Goal: Information Seeking & Learning: Learn about a topic

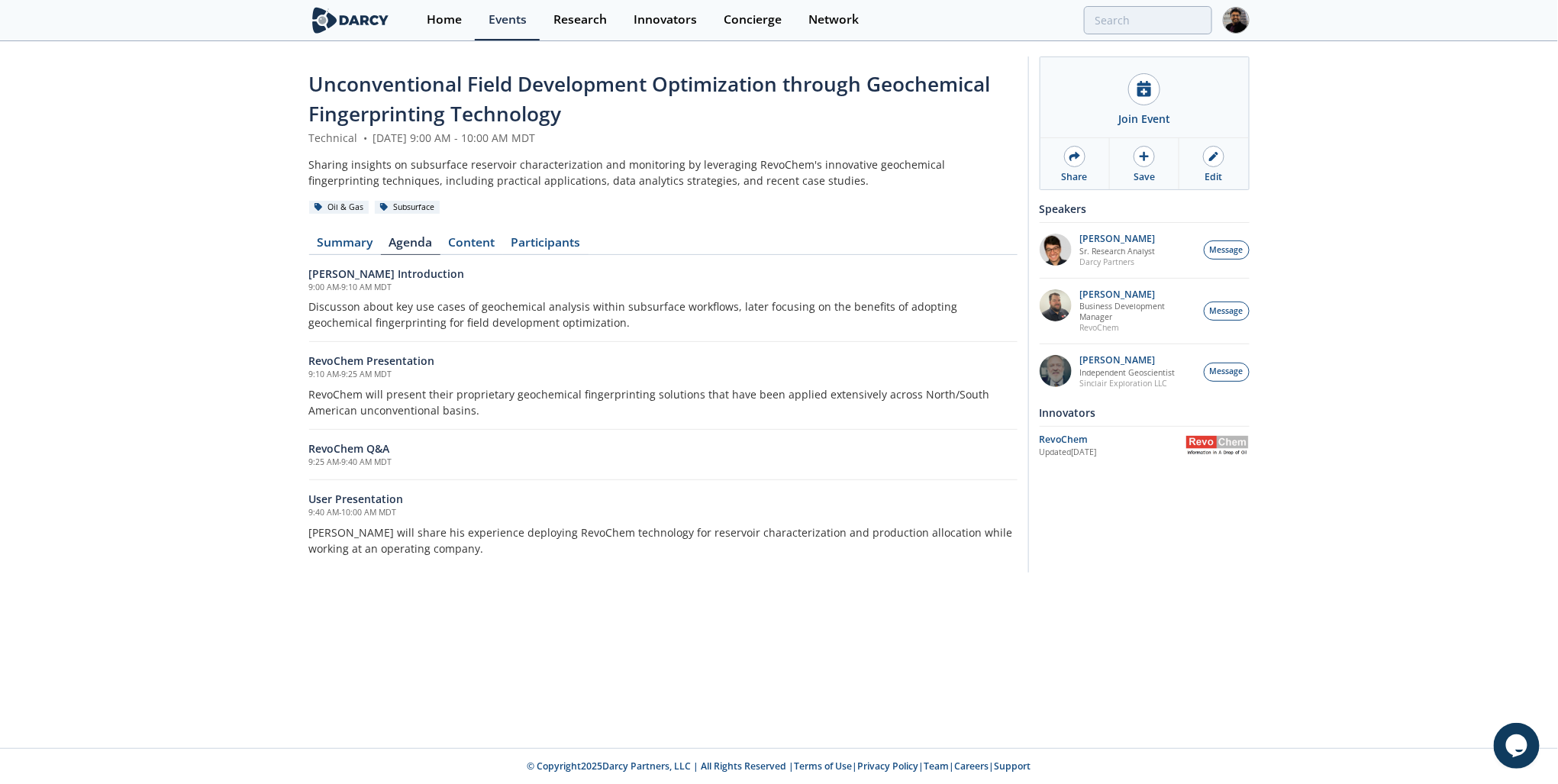
click at [341, 242] on link "Summary" at bounding box center [345, 245] width 71 height 18
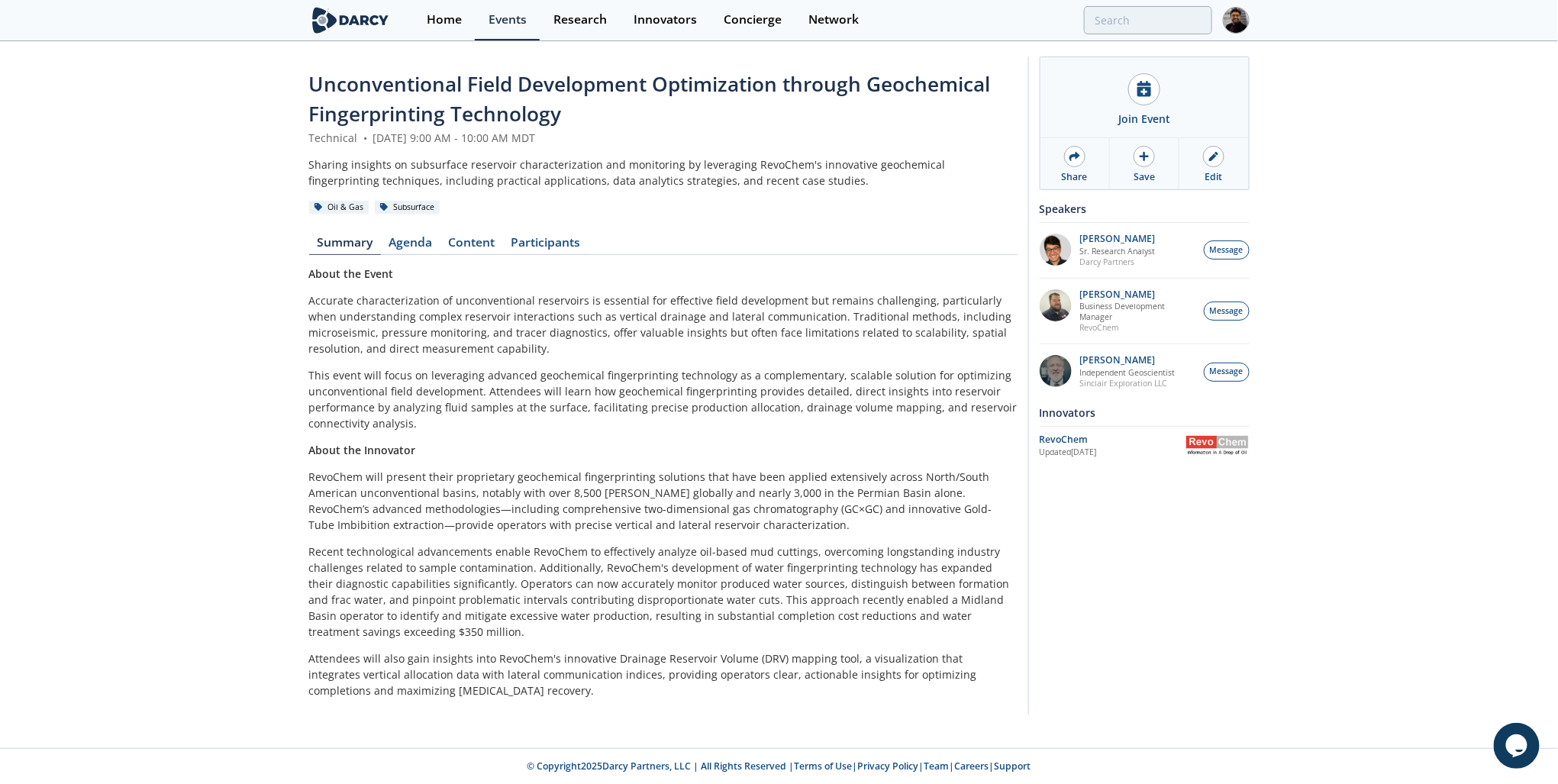
click at [385, 244] on link "Agenda" at bounding box center [410, 245] width 59 height 18
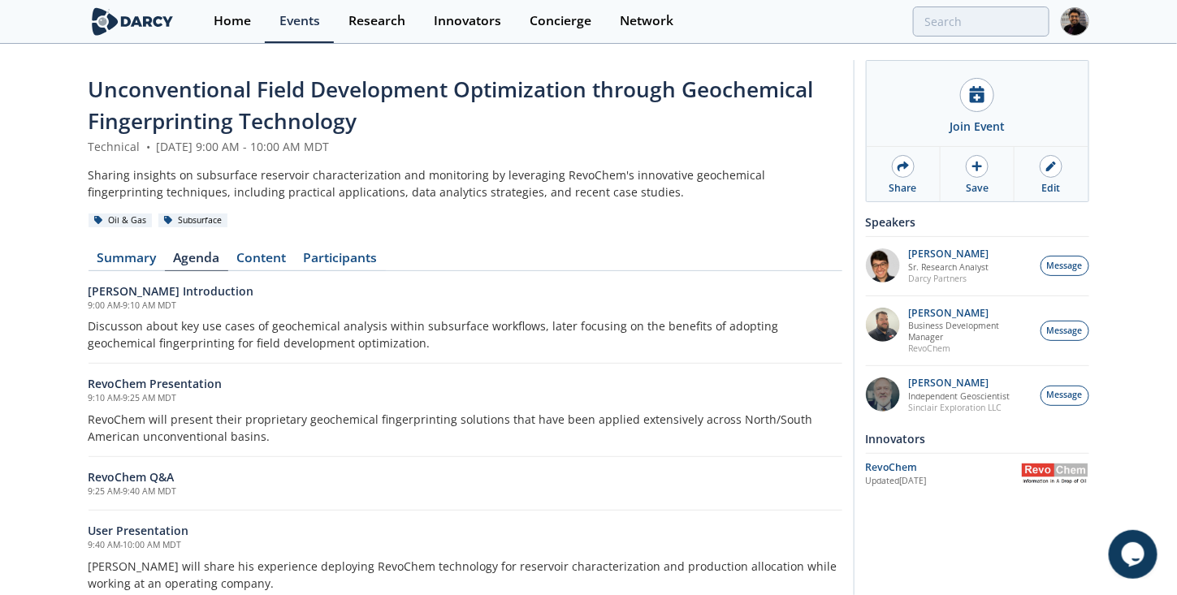
click at [241, 258] on link "Content" at bounding box center [261, 261] width 67 height 19
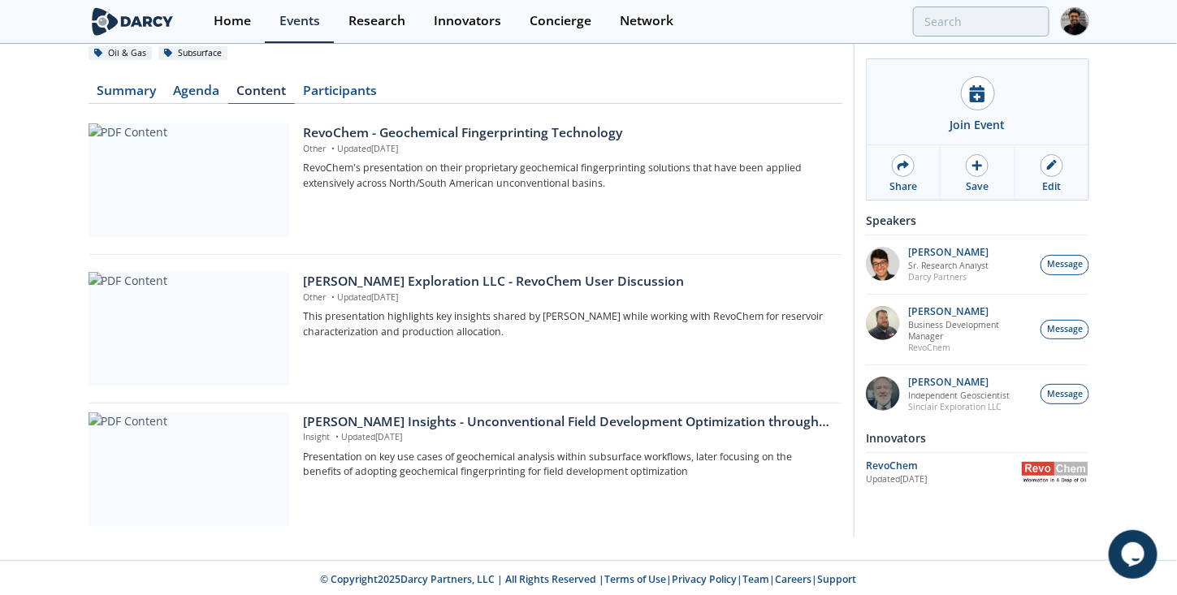
scroll to position [169, 0]
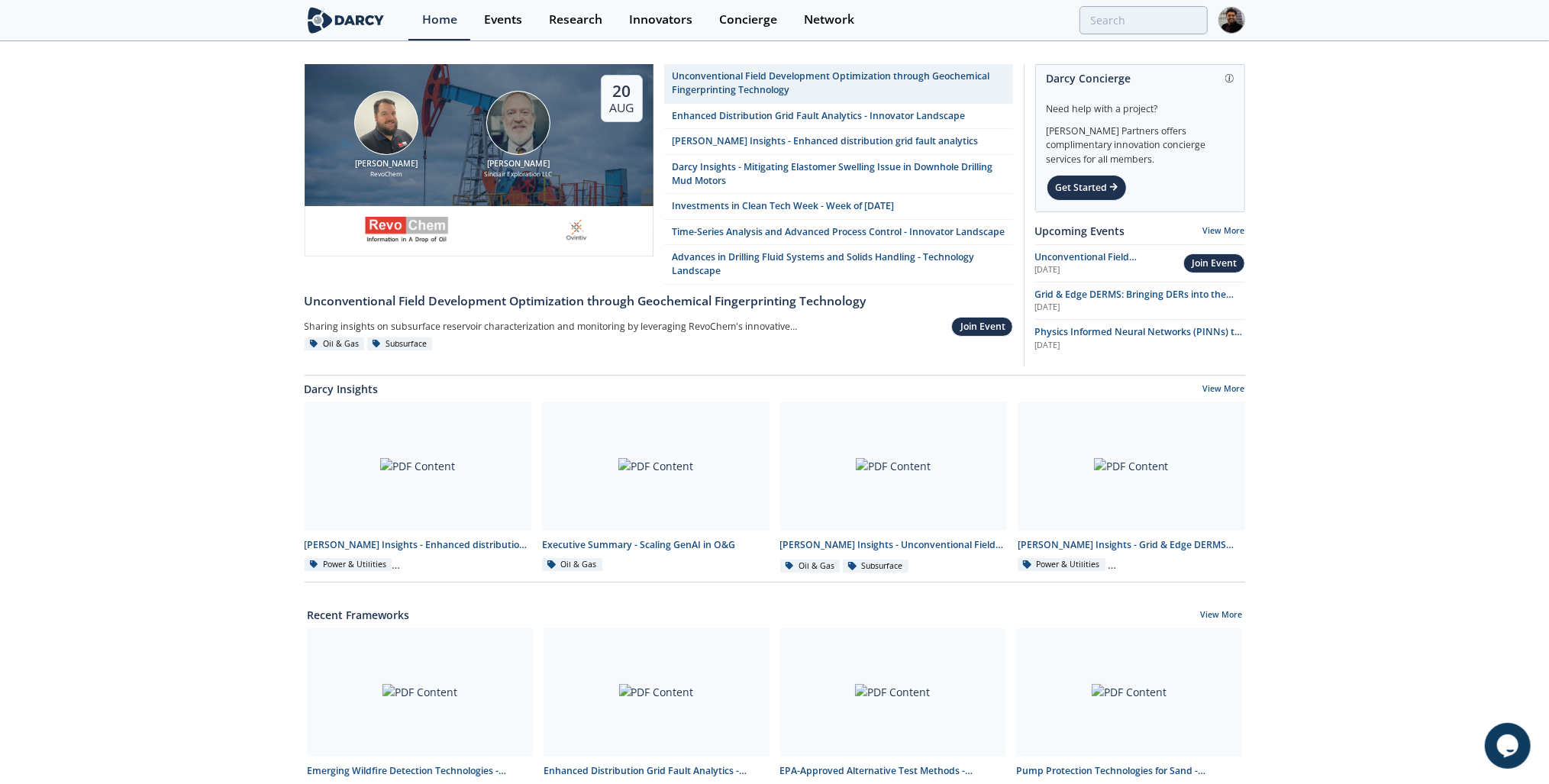
click at [756, 91] on div "Unconventional Field Development Optimization through Geochemical Fingerprintin…" at bounding box center [839, 84] width 333 height 28
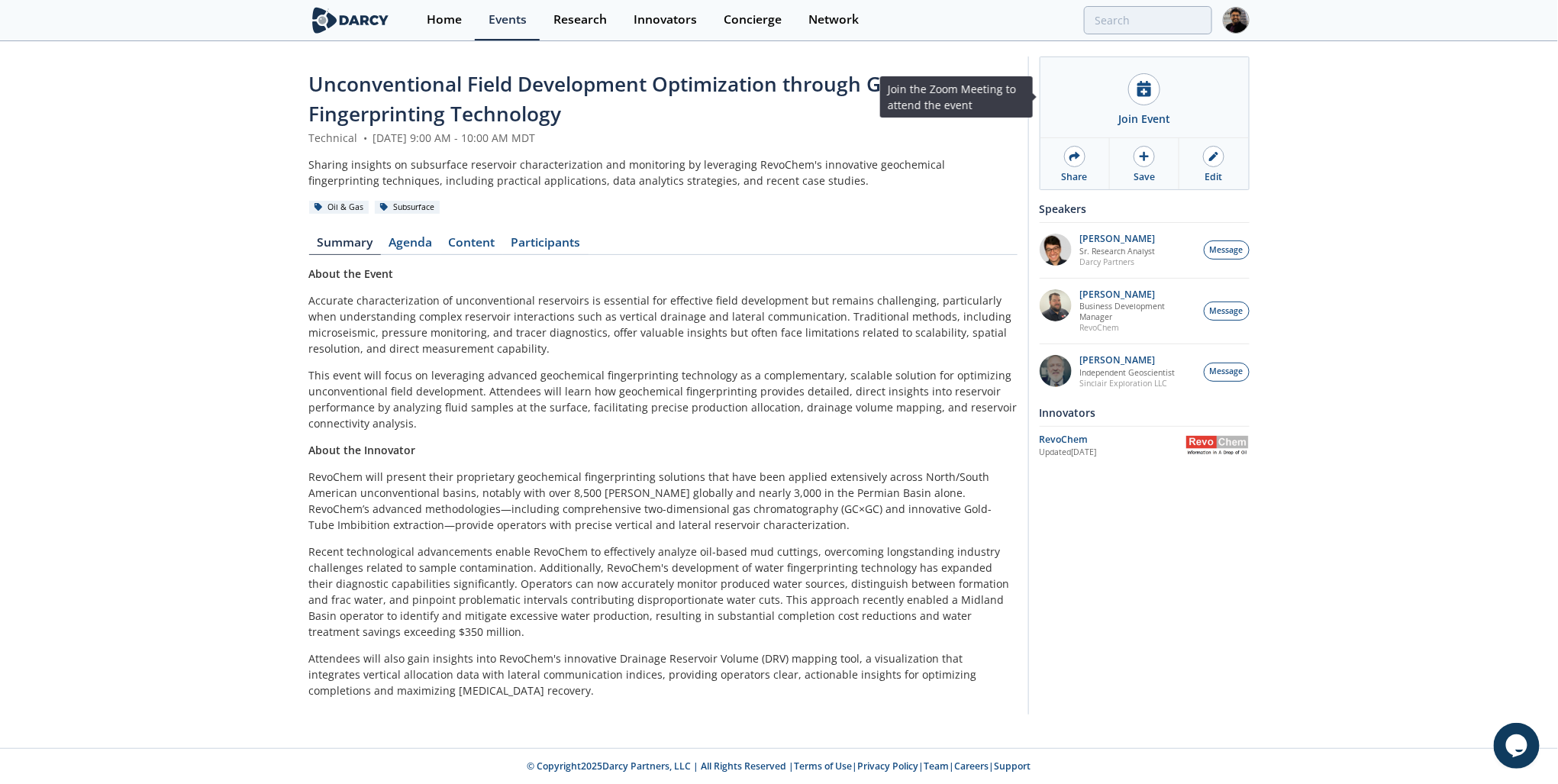
click at [1125, 112] on div "Join Event" at bounding box center [1144, 118] width 52 height 16
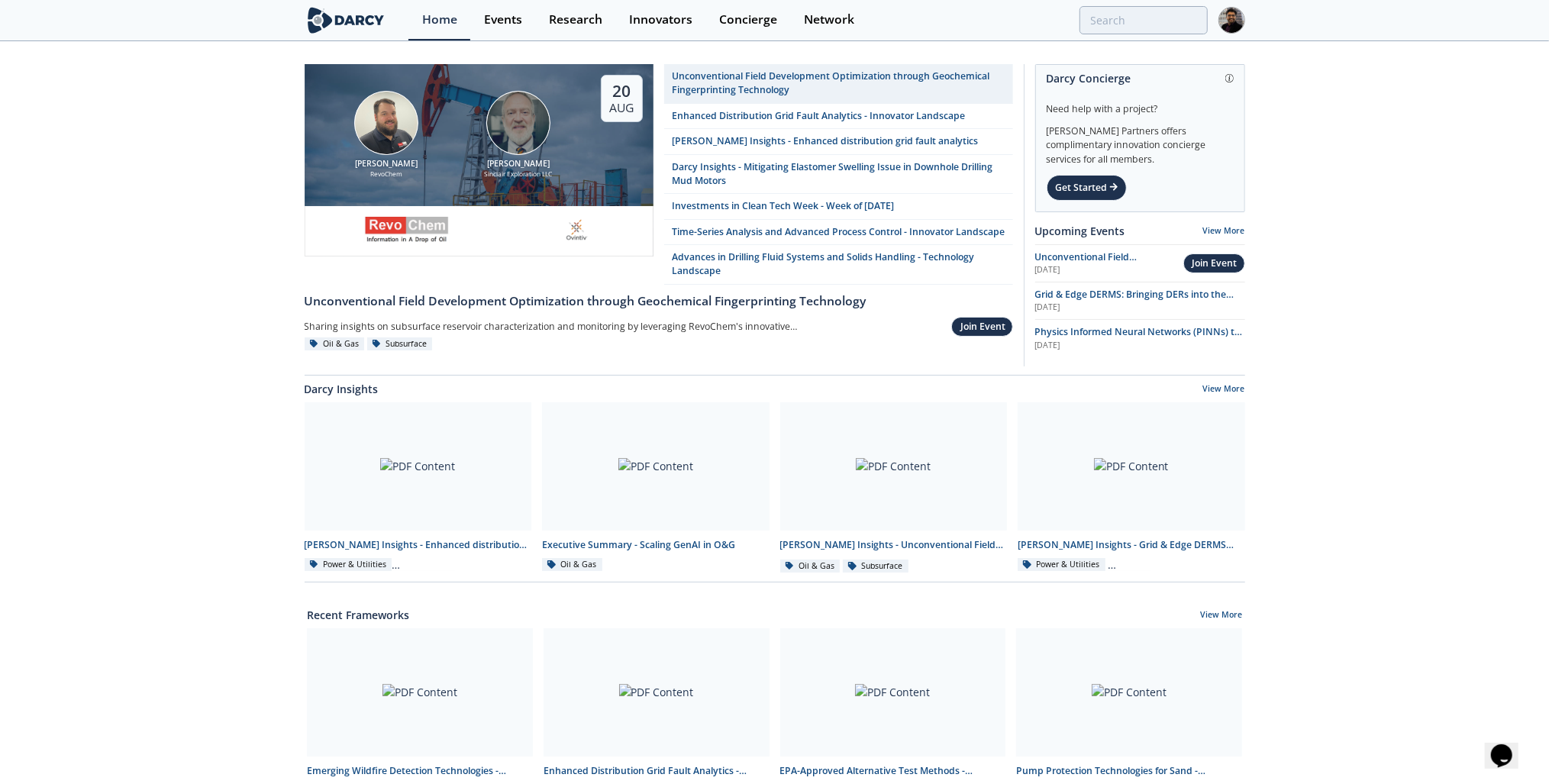
click at [520, 30] on link "Events" at bounding box center [502, 20] width 65 height 40
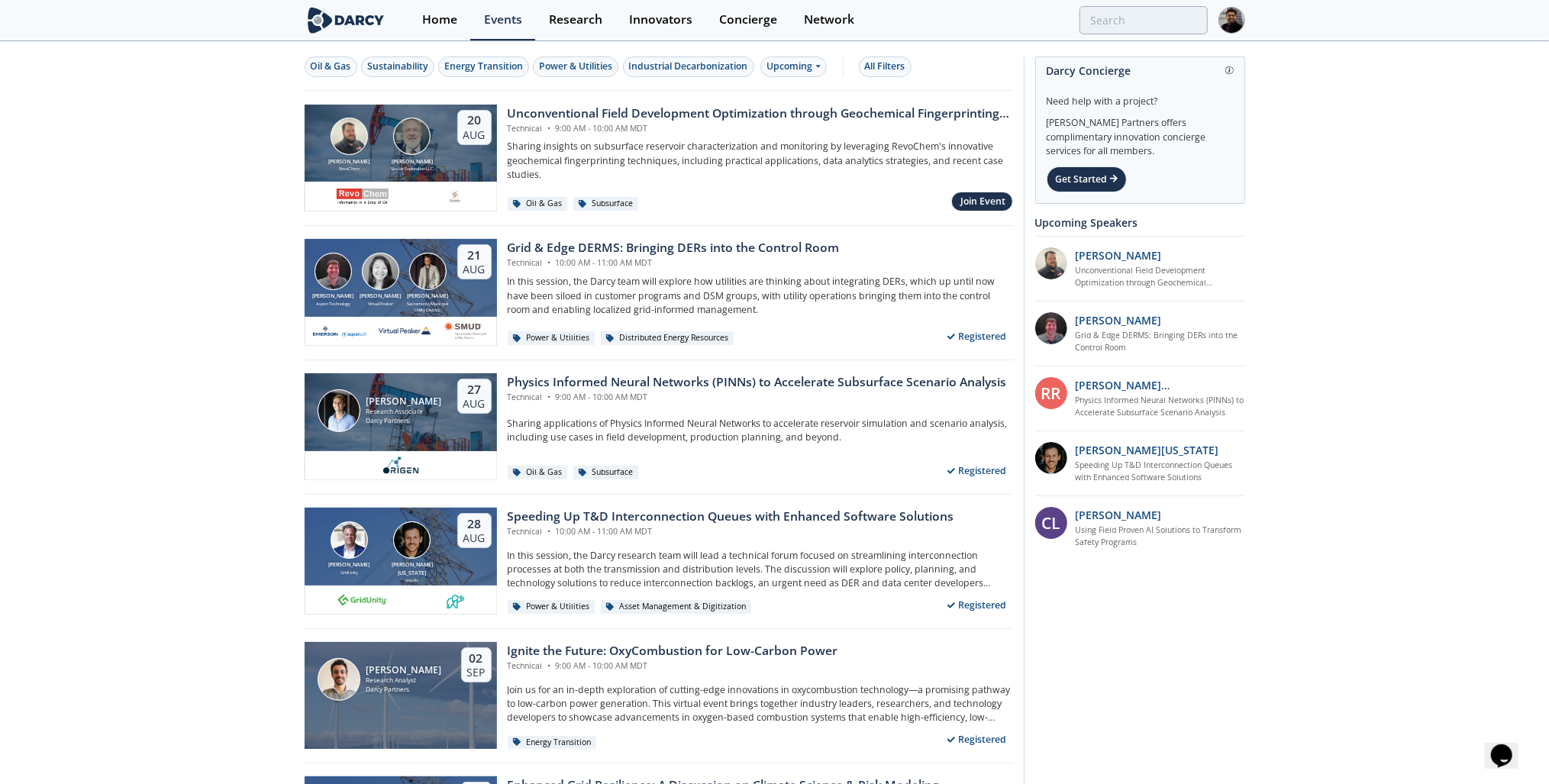
click at [319, 65] on div "Oil & Gas" at bounding box center [330, 66] width 40 height 14
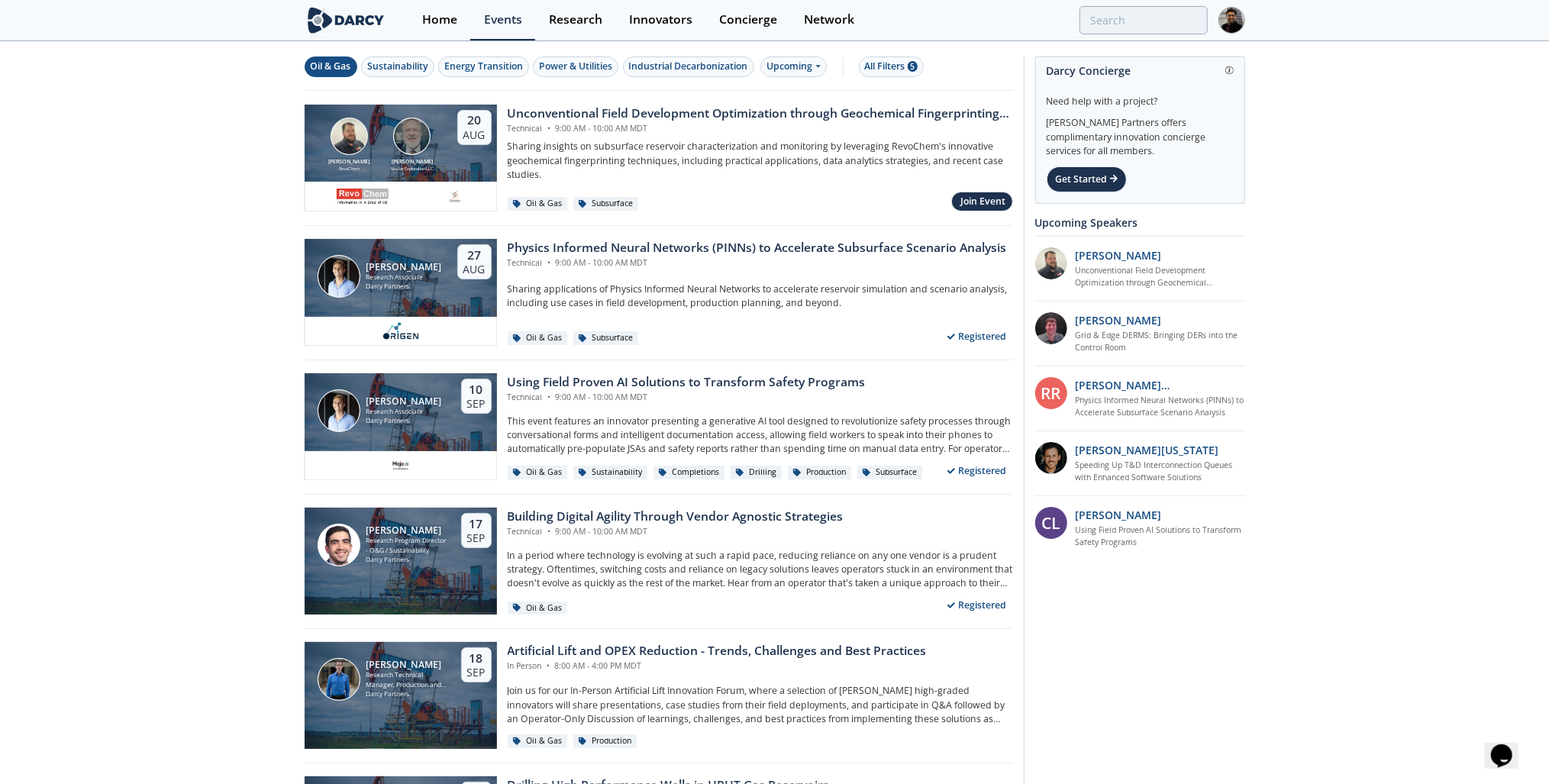
click at [503, 244] on div "Physics Informed Neural Networks (PINNs) to Accelerate Subsurface Scenario Anal…" at bounding box center [755, 292] width 516 height 107
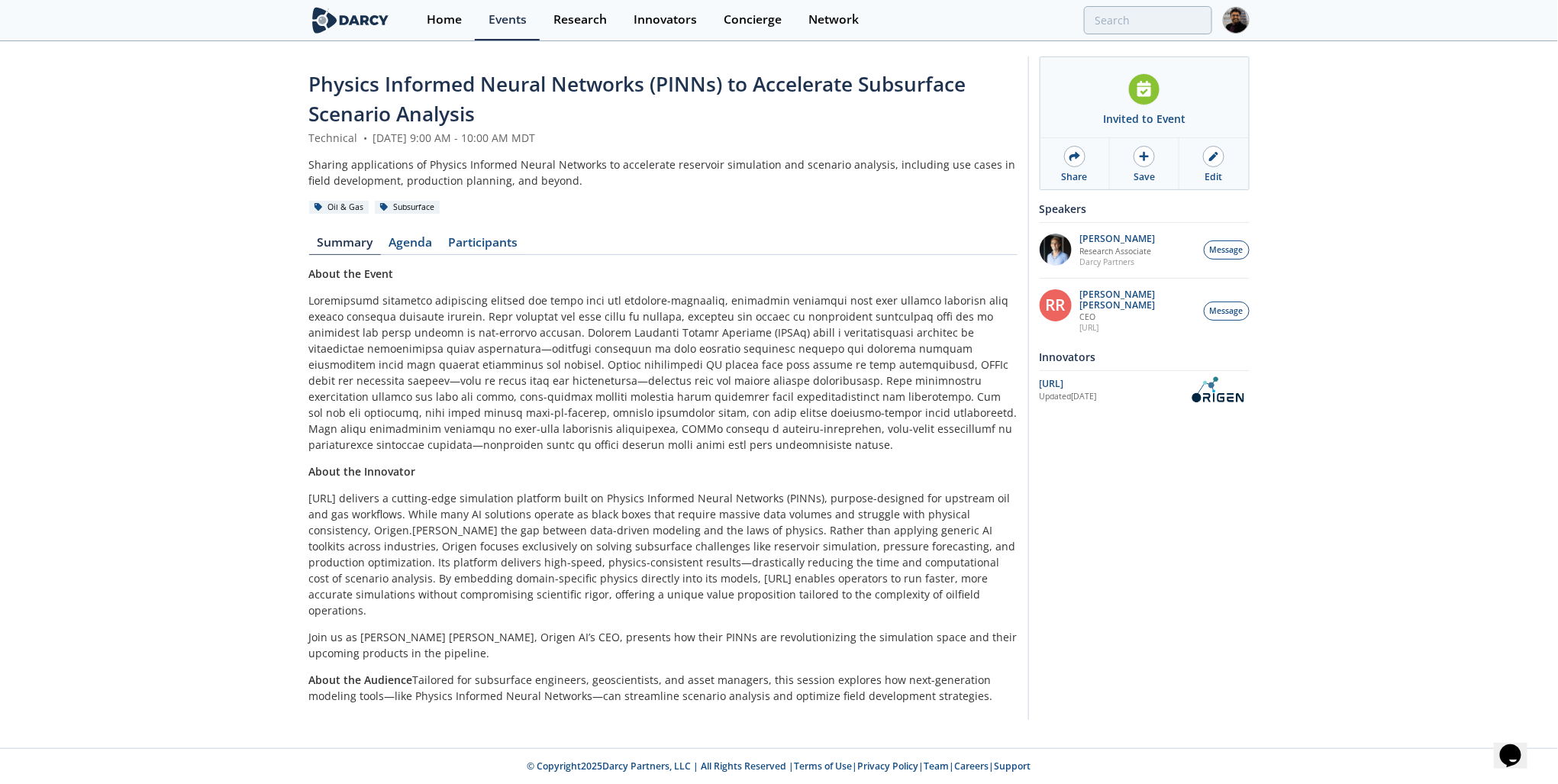
click at [441, 87] on span "Physics Informed Neural Networks (PINNs) to Accelerate Subsurface Scenario Anal…" at bounding box center [637, 99] width 657 height 57
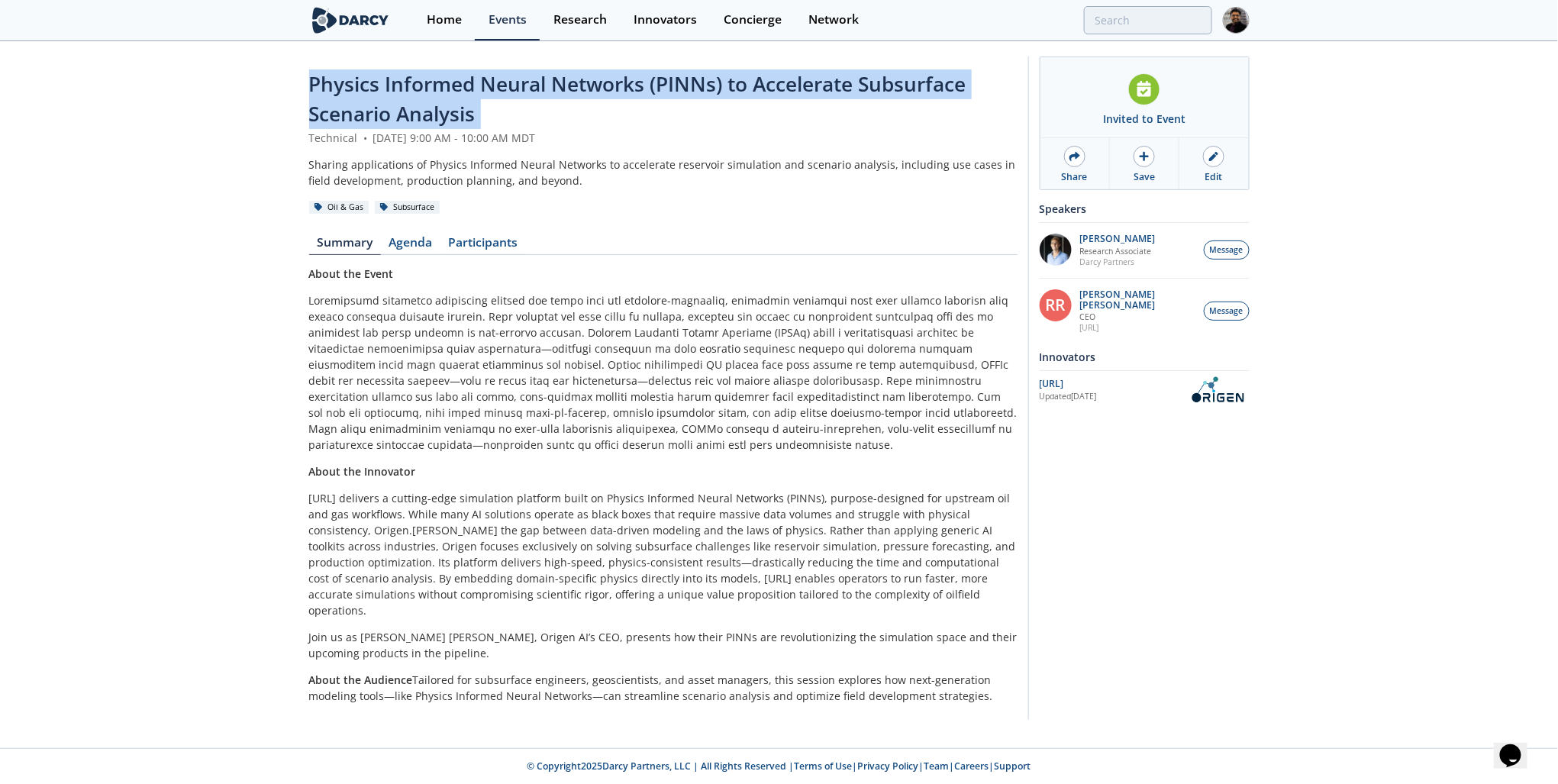
click at [441, 87] on span "Physics Informed Neural Networks (PINNs) to Accelerate Subsurface Scenario Anal…" at bounding box center [637, 99] width 657 height 57
copy header "Physics Informed Neural Networks (PINNs) to Accelerate Subsurface Scenario Anal…"
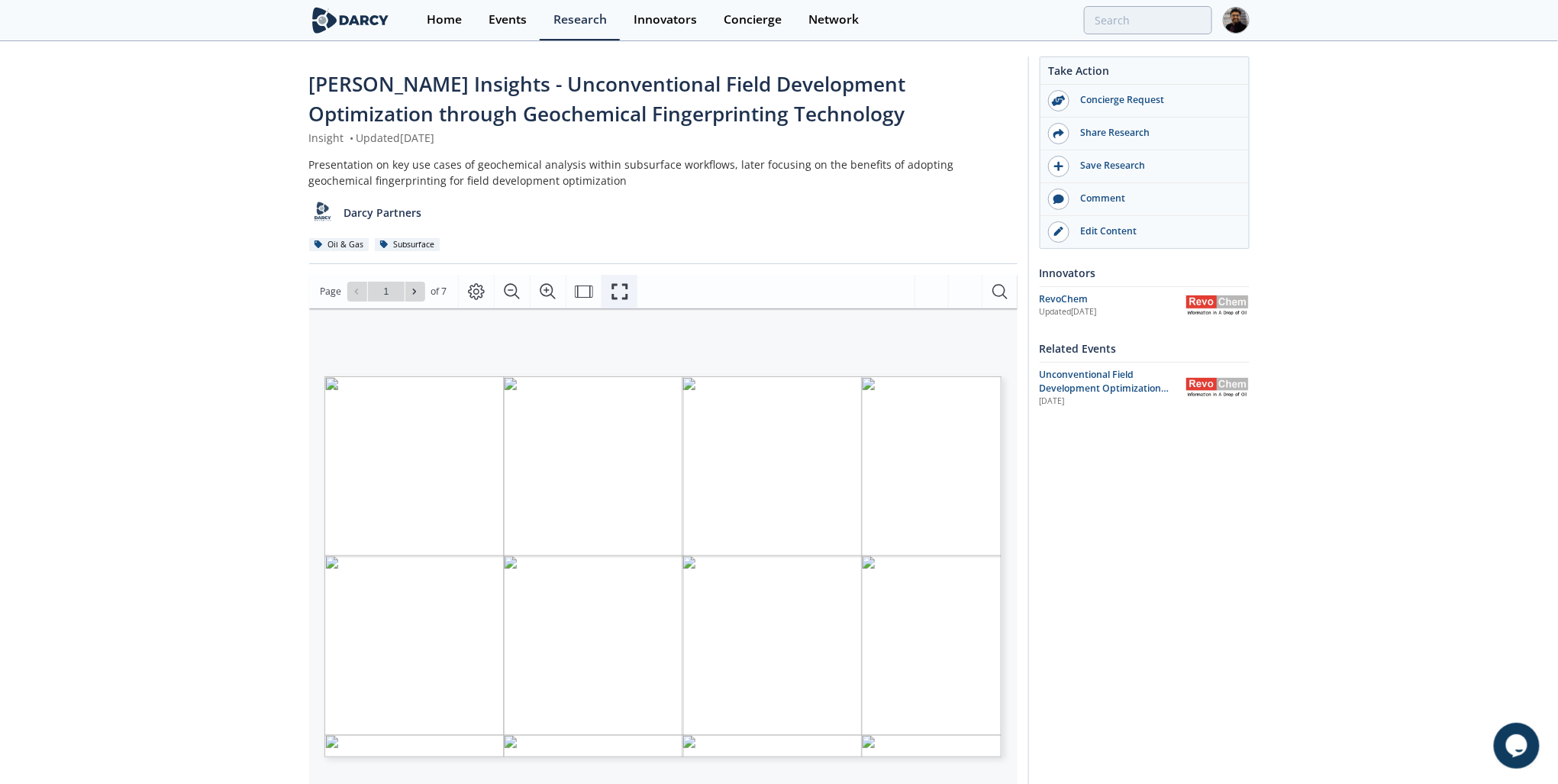
click at [615, 294] on icon "Fullscreen" at bounding box center [620, 290] width 18 height 18
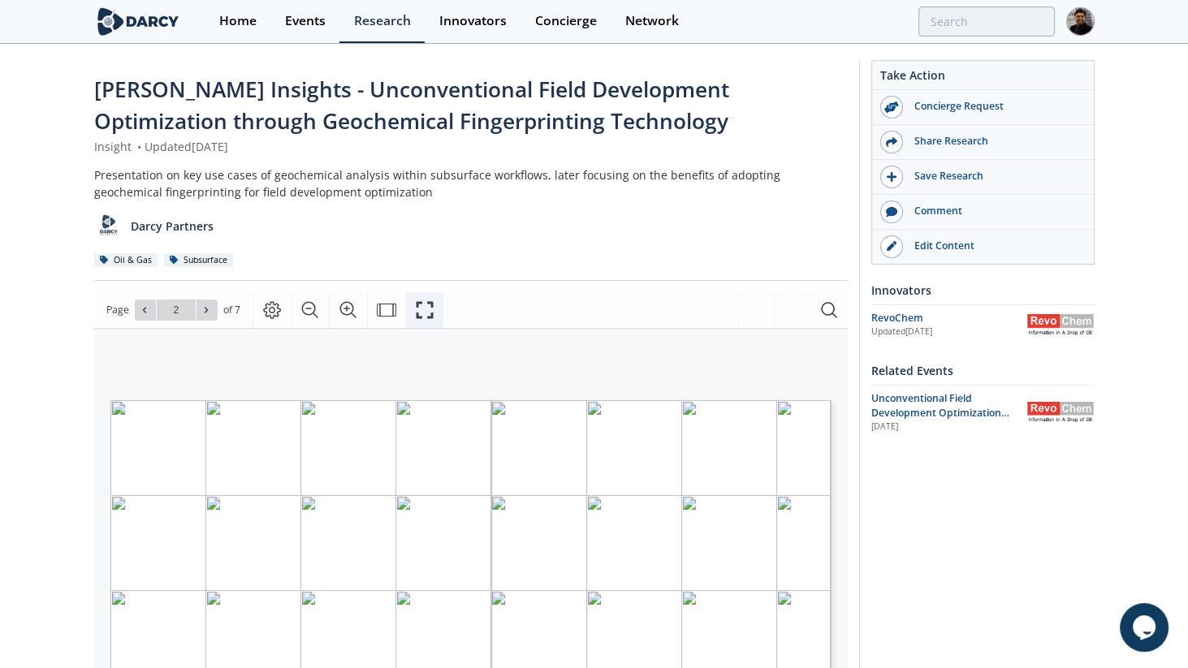
click at [431, 308] on icon "Fullscreen" at bounding box center [424, 309] width 19 height 19
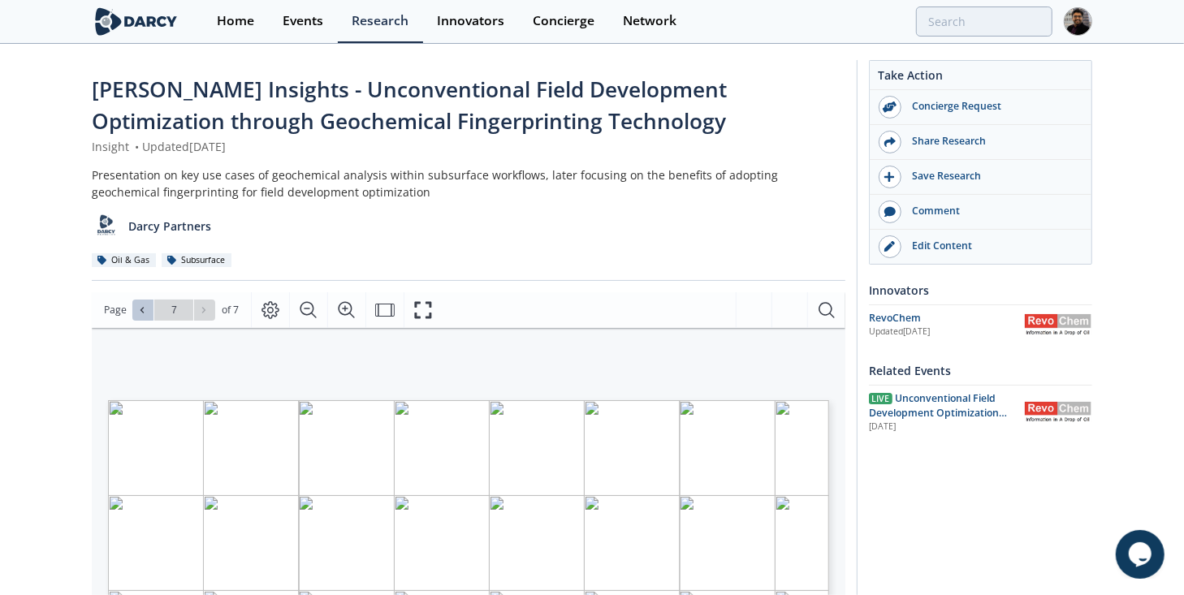
click at [146, 306] on span at bounding box center [142, 309] width 11 height 11
click at [145, 306] on icon at bounding box center [142, 310] width 10 height 10
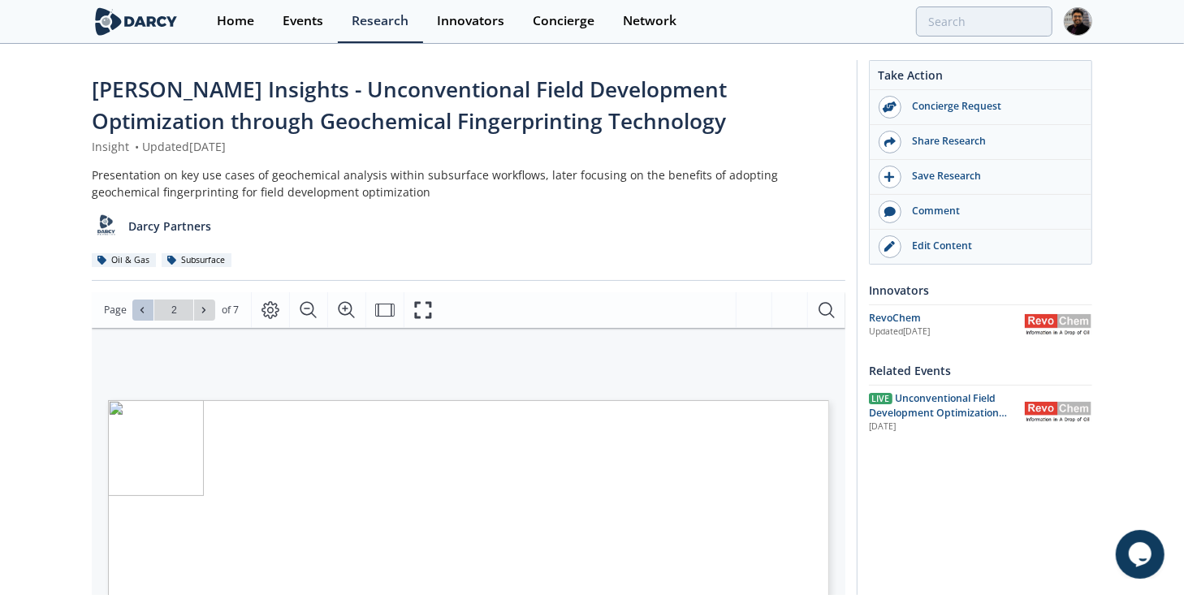
click at [145, 306] on icon at bounding box center [142, 310] width 10 height 10
type input "1"
click at [145, 306] on div "Go to Page 1" at bounding box center [173, 310] width 83 height 21
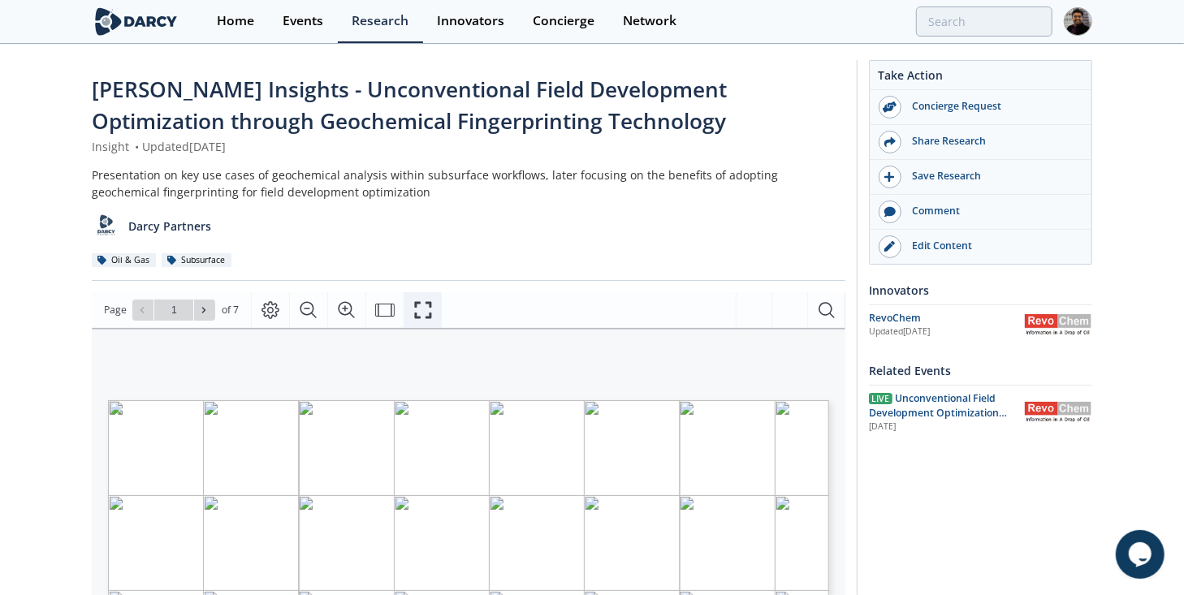
click at [430, 305] on icon "Fullscreen" at bounding box center [422, 309] width 19 height 19
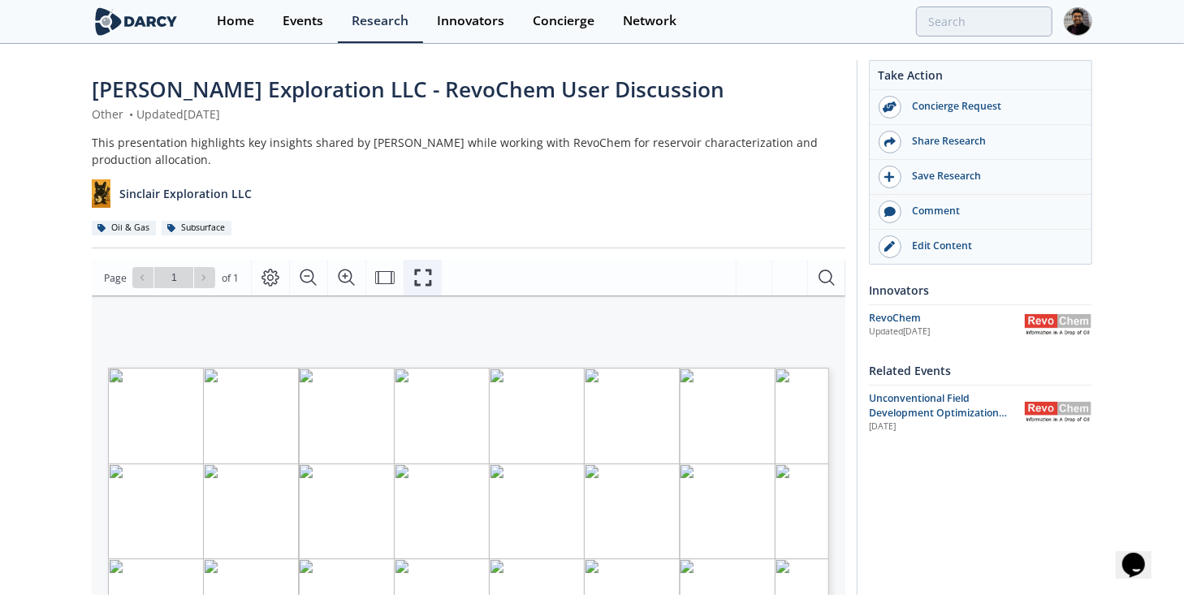
drag, startPoint x: 405, startPoint y: 283, endPoint x: 408, endPoint y: 330, distance: 48.0
click at [405, 283] on button "Fullscreen" at bounding box center [423, 278] width 38 height 36
click at [421, 273] on icon "Fullscreen" at bounding box center [422, 277] width 19 height 19
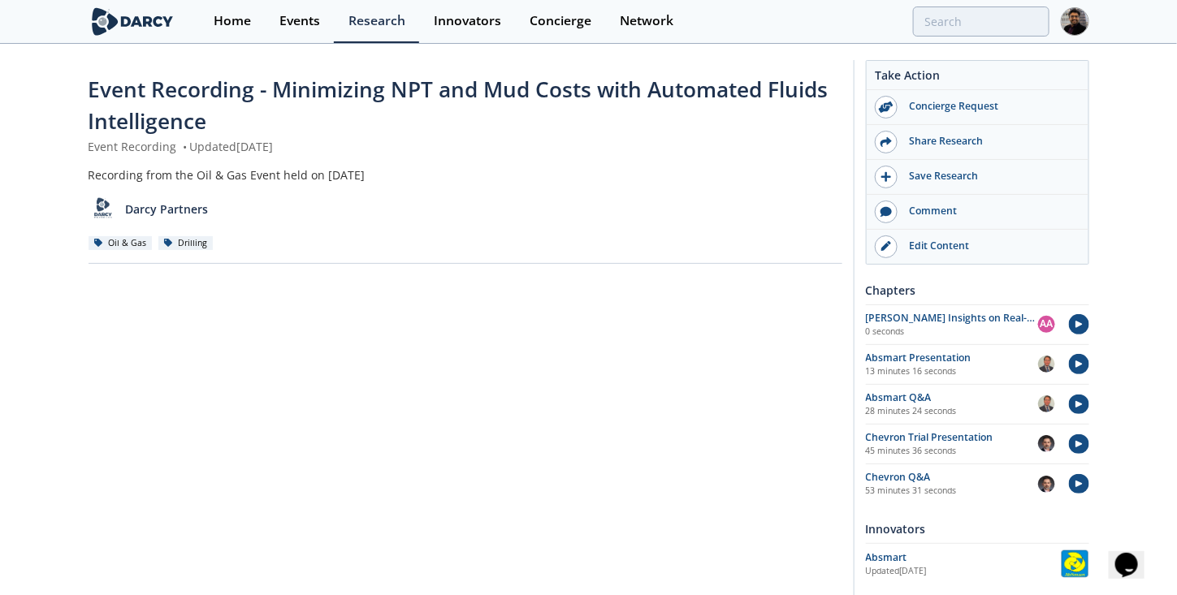
click at [1075, 29] on img at bounding box center [1074, 21] width 28 height 28
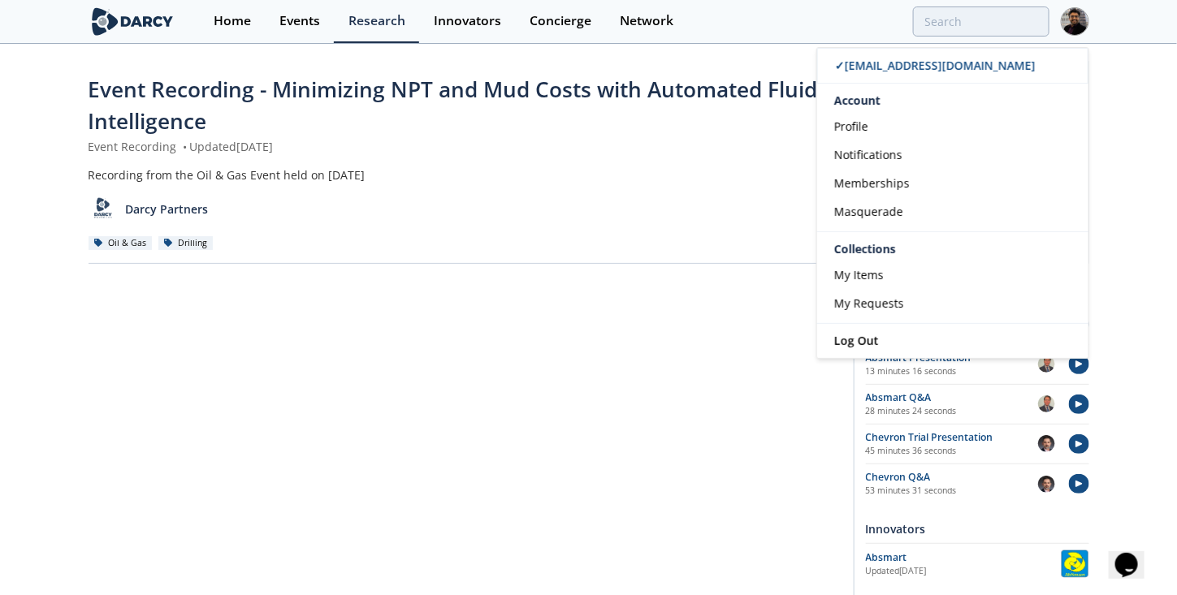
click at [887, 217] on span "Masquerade" at bounding box center [868, 211] width 69 height 15
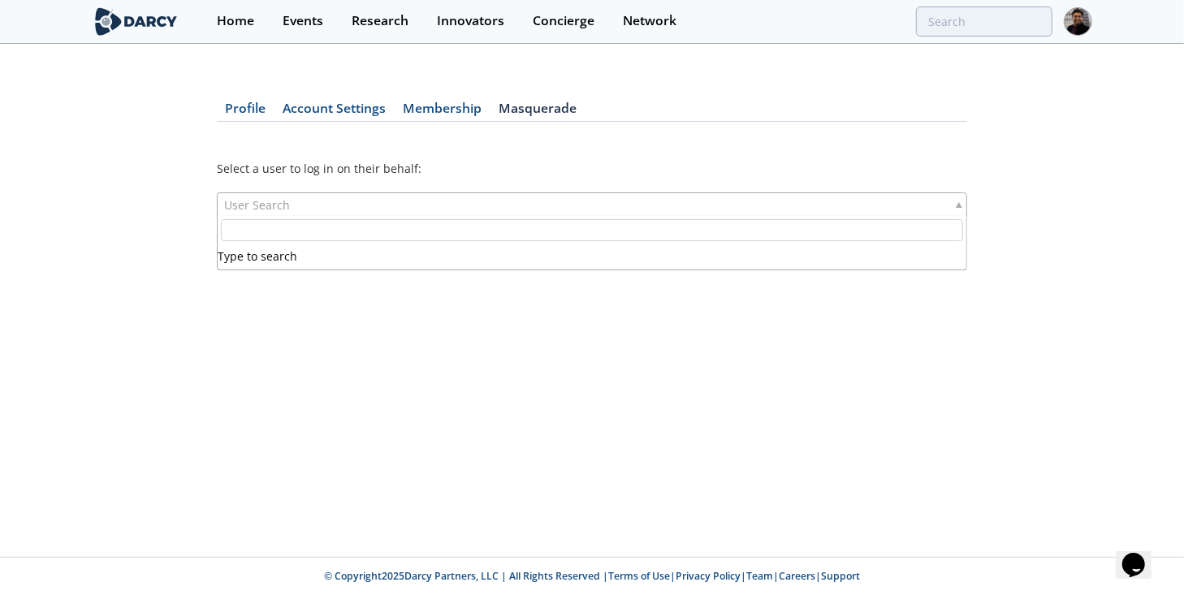
click at [257, 201] on span "User Search" at bounding box center [257, 204] width 66 height 23
type input "a"
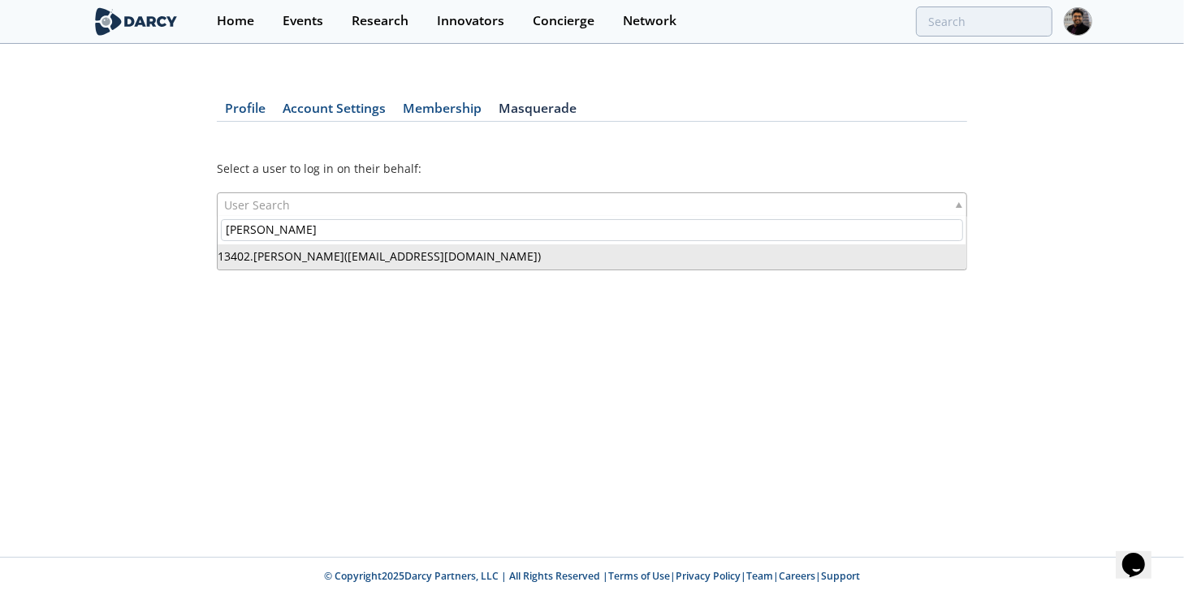
type input "[PERSON_NAME]"
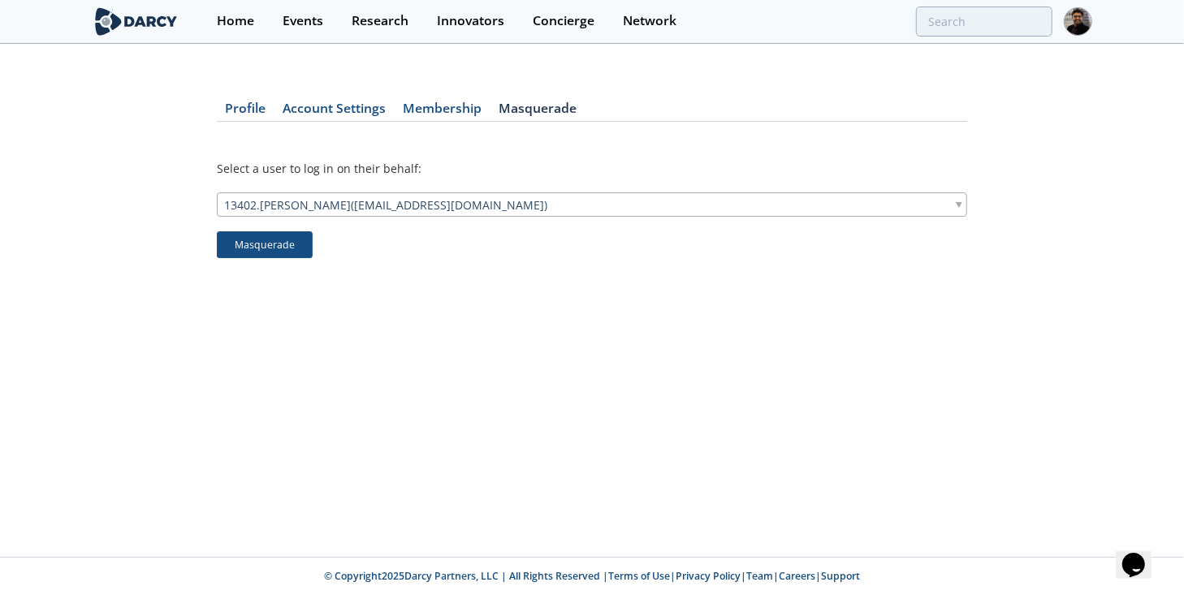
click at [257, 247] on button "Masquerade" at bounding box center [265, 245] width 96 height 28
